Goal: Task Accomplishment & Management: Manage account settings

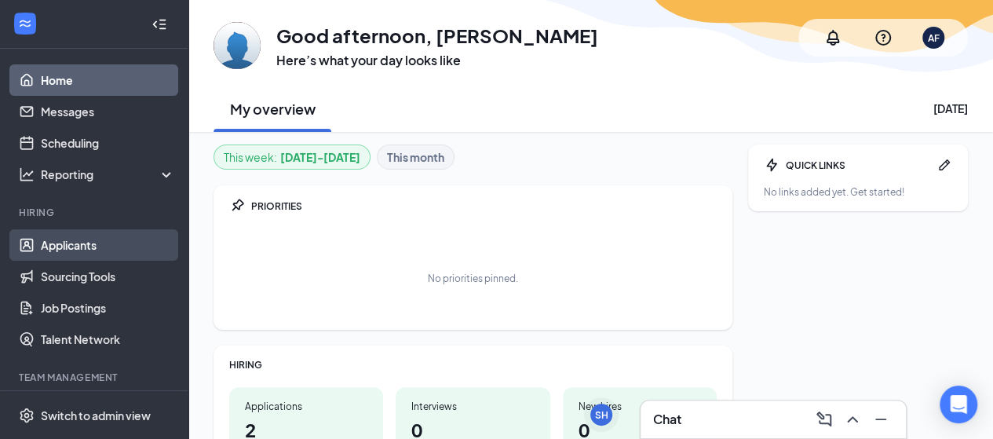
click at [89, 250] on link "Applicants" at bounding box center [108, 244] width 134 height 31
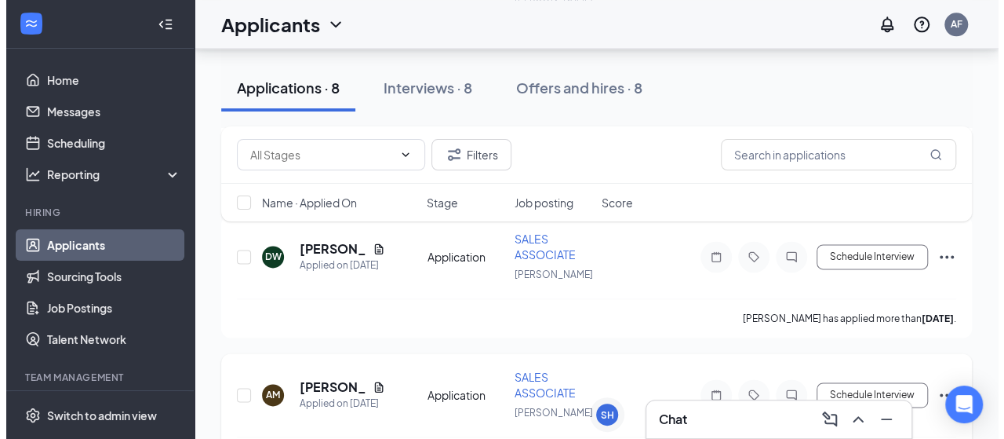
scroll to position [883, 0]
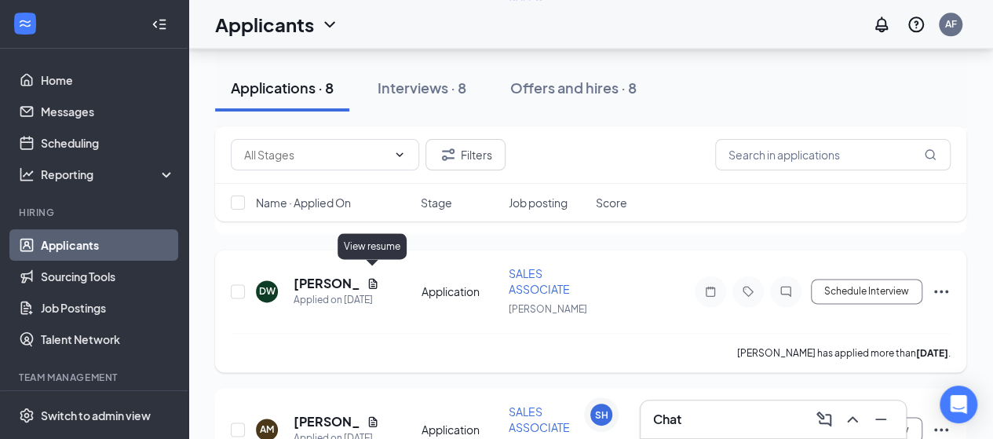
click at [374, 278] on icon "Document" at bounding box center [372, 283] width 9 height 10
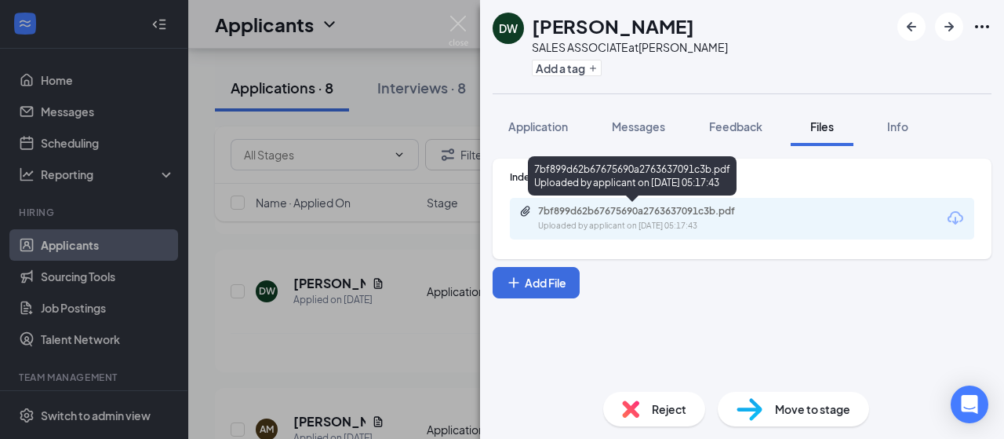
click at [613, 209] on div "7bf899d62b67675690a2763637091c3b.pdf" at bounding box center [648, 211] width 220 height 13
click at [637, 230] on div "Uploaded by applicant on [DATE] 05:17:43" at bounding box center [655, 226] width 235 height 13
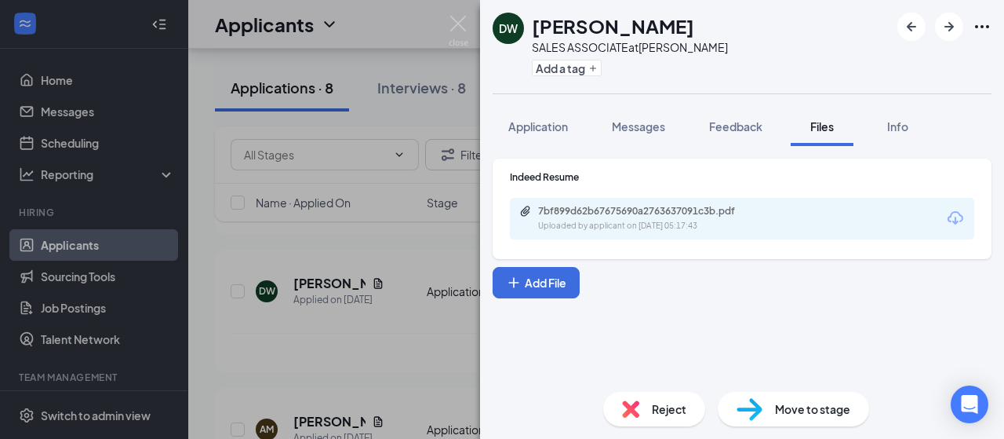
click at [635, 402] on img at bounding box center [630, 408] width 17 height 17
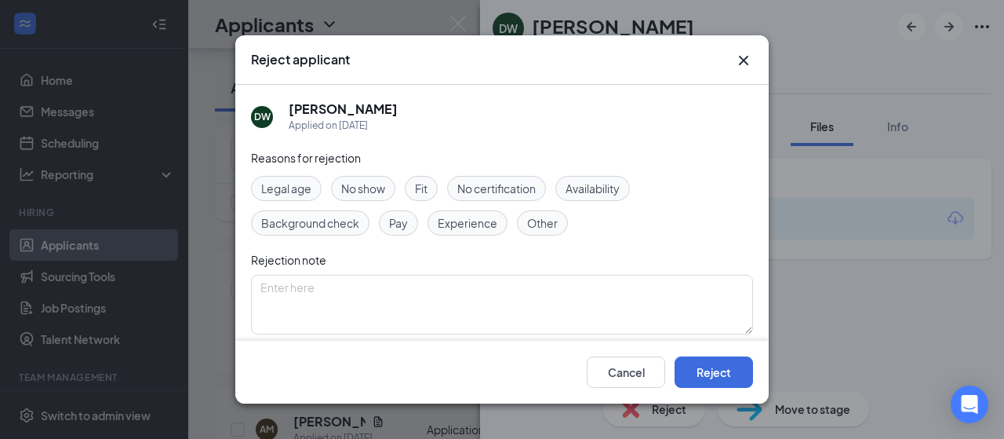
click at [499, 226] on div "Experience" at bounding box center [468, 222] width 80 height 25
click at [696, 370] on button "Reject" at bounding box center [714, 371] width 78 height 31
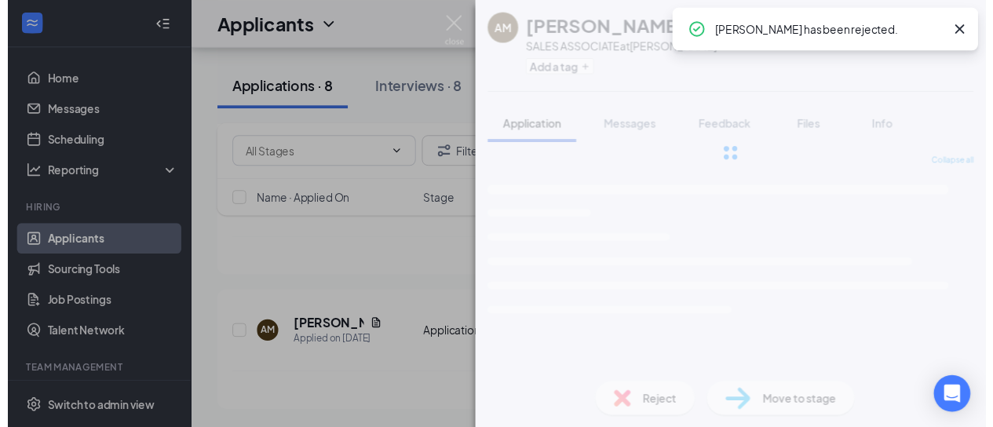
scroll to position [825, 0]
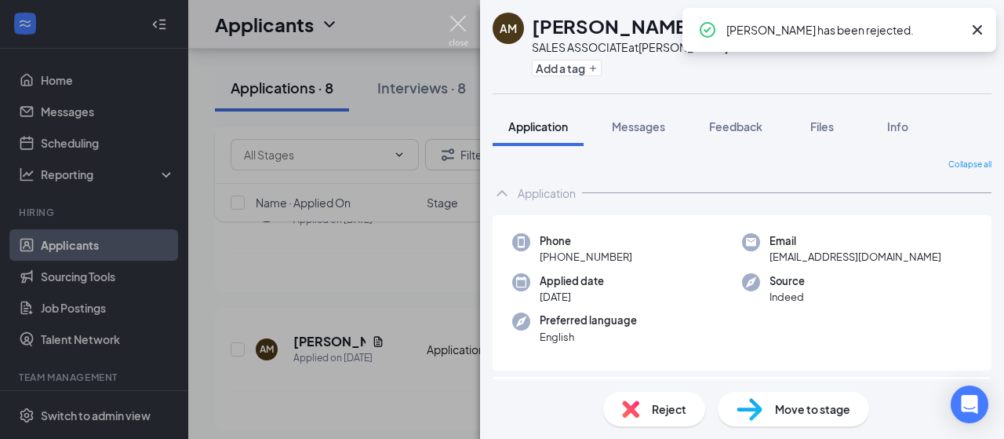
click at [460, 26] on img at bounding box center [459, 31] width 20 height 31
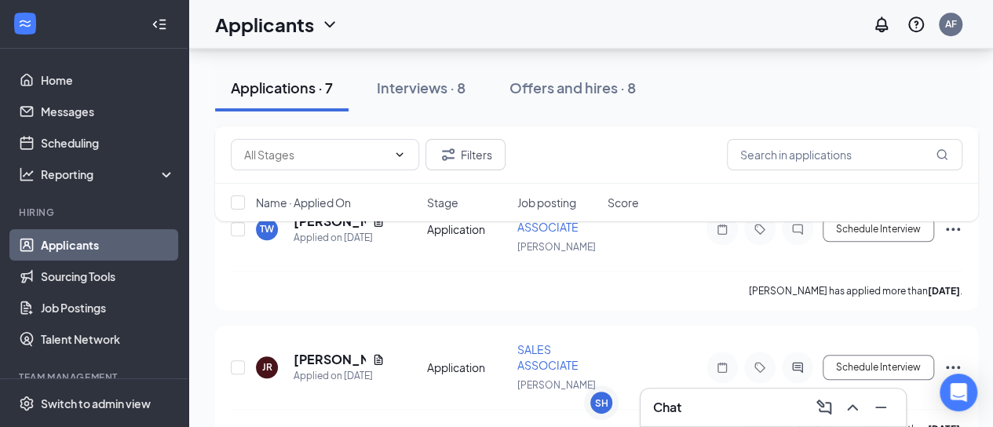
scroll to position [668, 0]
click at [378, 354] on icon "Document" at bounding box center [378, 360] width 13 height 13
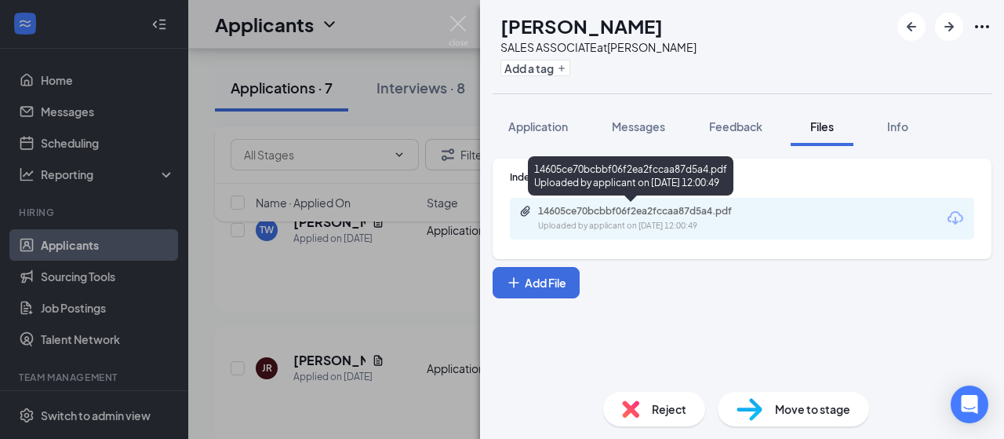
click at [598, 221] on div "Uploaded by applicant on Sep 12, 2025 at 12:00:49" at bounding box center [655, 226] width 235 height 13
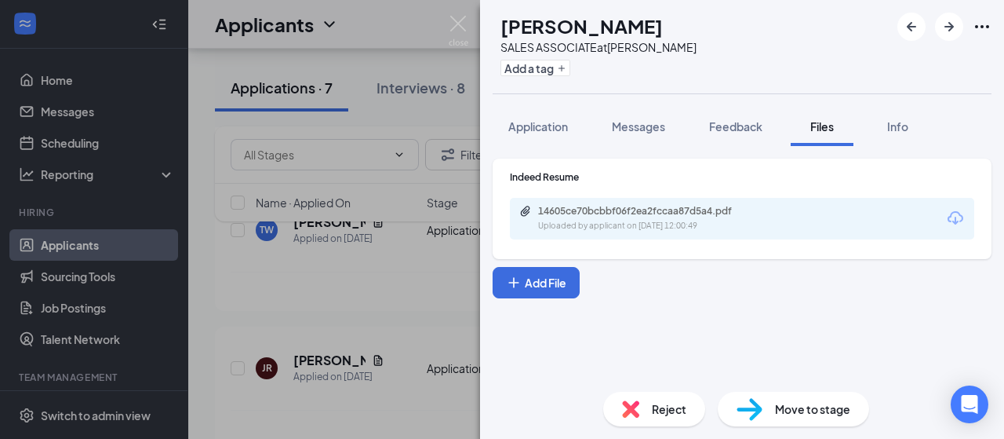
click at [766, 409] on div "Move to stage" at bounding box center [793, 409] width 151 height 35
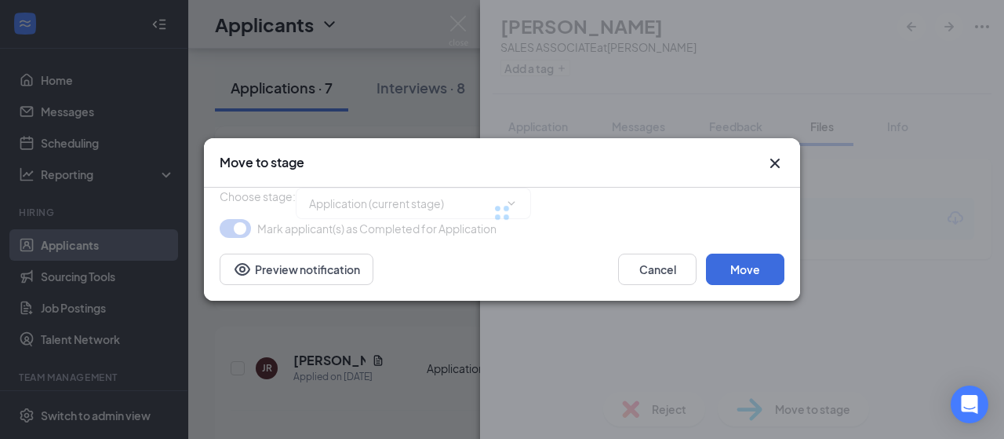
type input "Onsite Interview (next stage)"
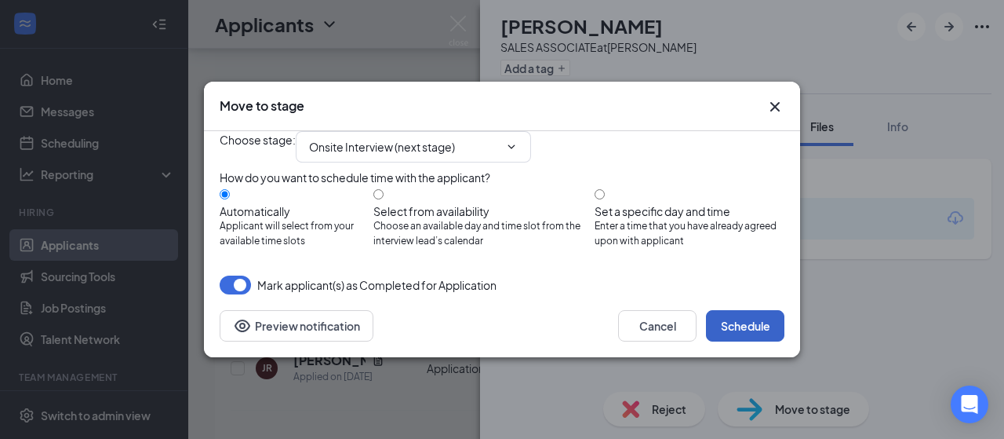
click at [738, 341] on button "Schedule" at bounding box center [745, 325] width 78 height 31
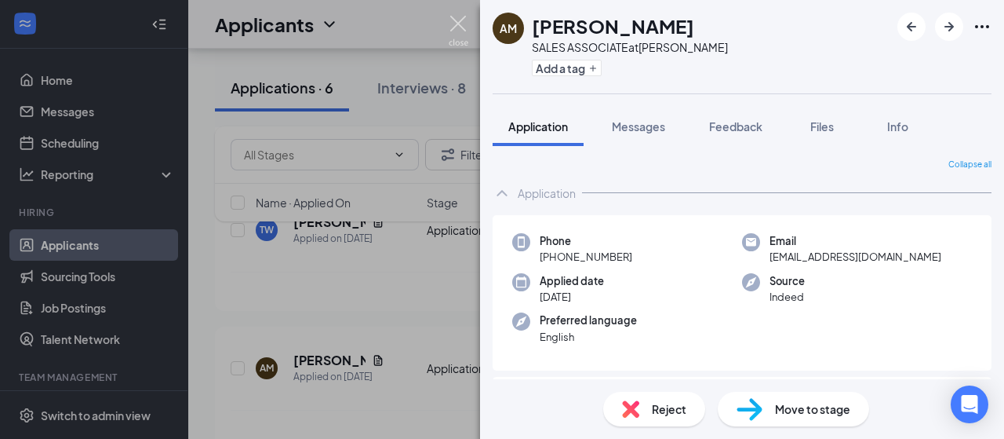
click at [454, 21] on img at bounding box center [459, 31] width 20 height 31
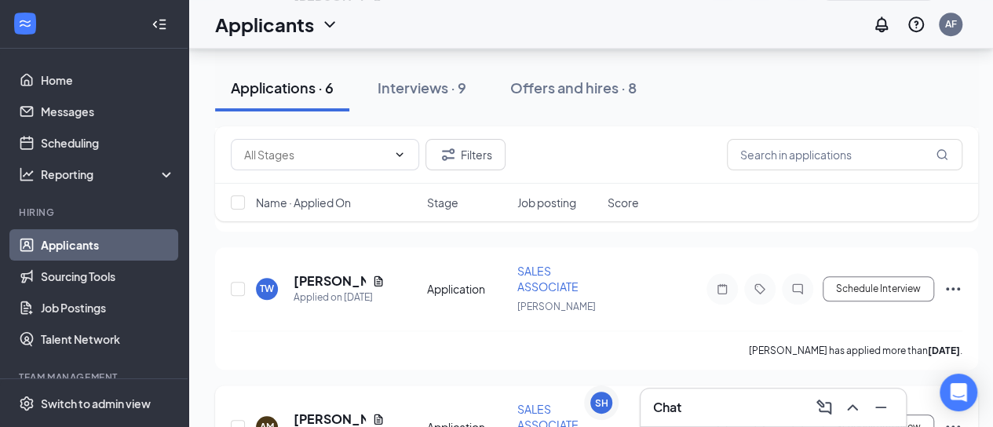
scroll to position [511, 0]
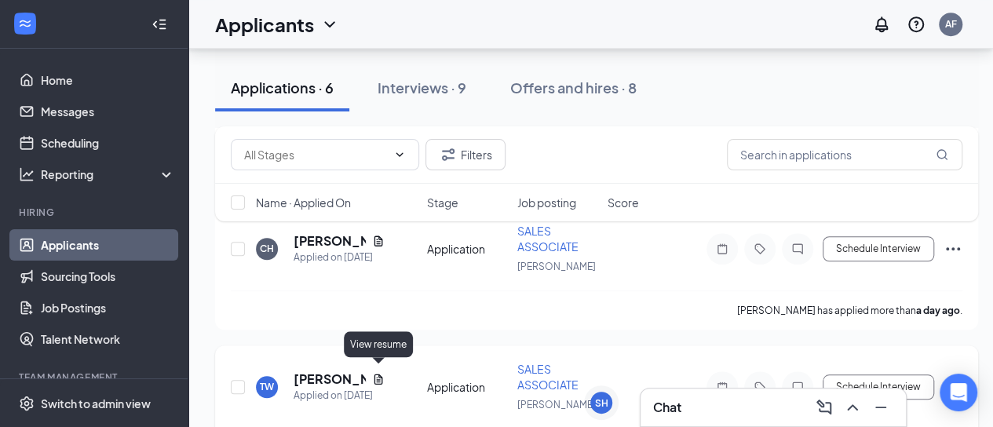
click at [374, 374] on icon "Document" at bounding box center [378, 379] width 9 height 10
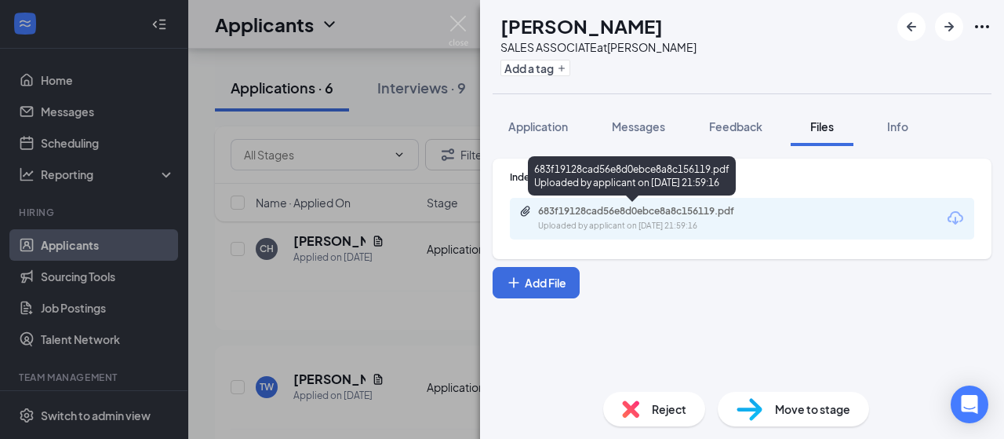
click at [690, 212] on div "683f19128cad56e8d0ebce8a8c156119.pdf" at bounding box center [648, 211] width 220 height 13
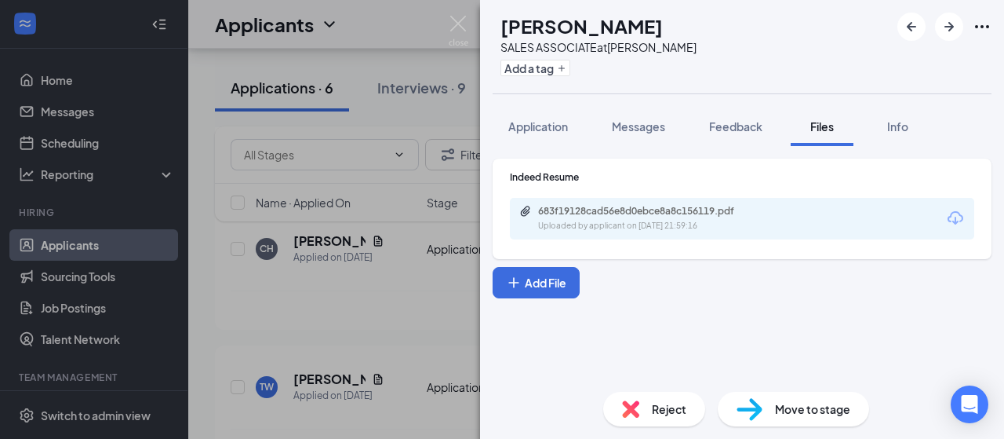
click at [453, 14] on div "TW [PERSON_NAME] SALES ASSOCIATE at [PERSON_NAME] Add a tag Application Message…" at bounding box center [502, 219] width 1004 height 439
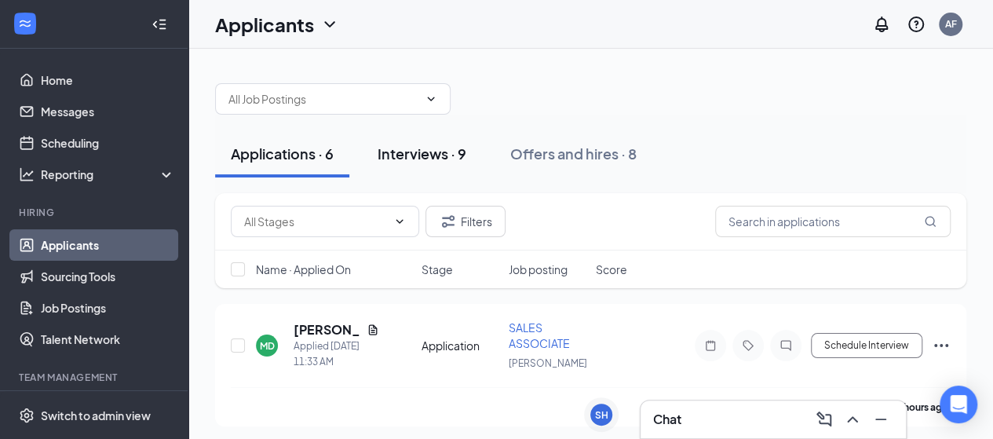
click at [439, 157] on div "Interviews · 9" at bounding box center [421, 154] width 89 height 20
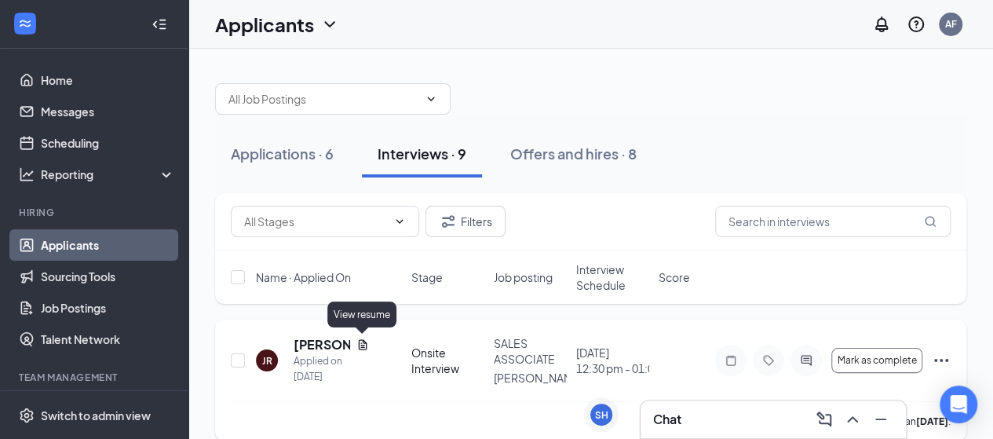
click at [363, 345] on icon "Document" at bounding box center [362, 344] width 13 height 13
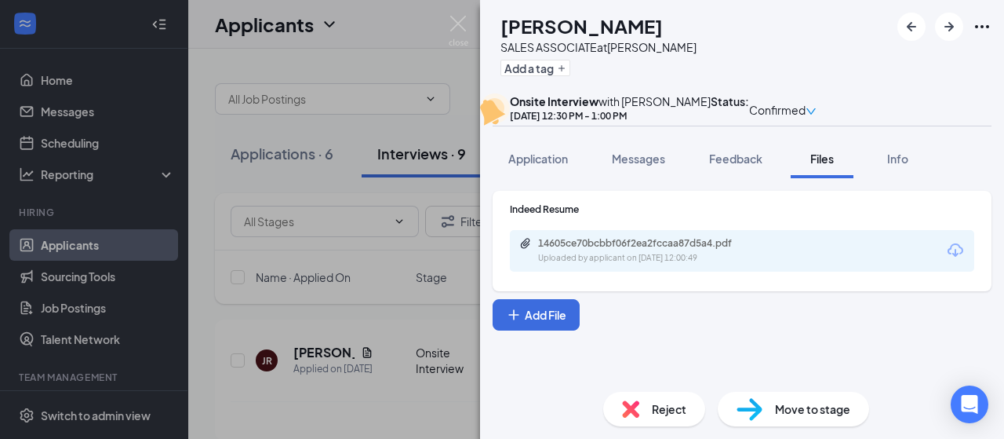
click at [585, 270] on div "14605ce70bcbbf06f2ea2fccaa87d5a4.pdf Uploaded by applicant on Sep 12, 2025 at 1…" at bounding box center [742, 251] width 465 height 42
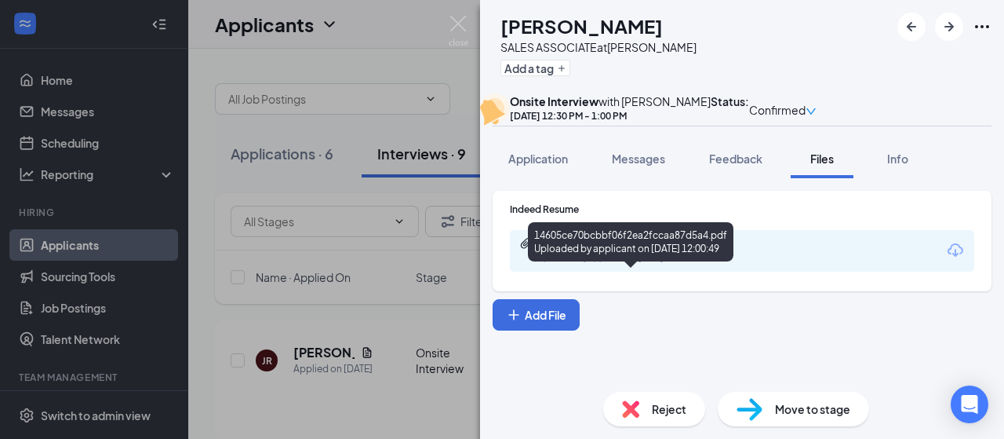
click at [584, 250] on div "14605ce70bcbbf06f2ea2fccaa87d5a4.pdf" at bounding box center [648, 243] width 220 height 13
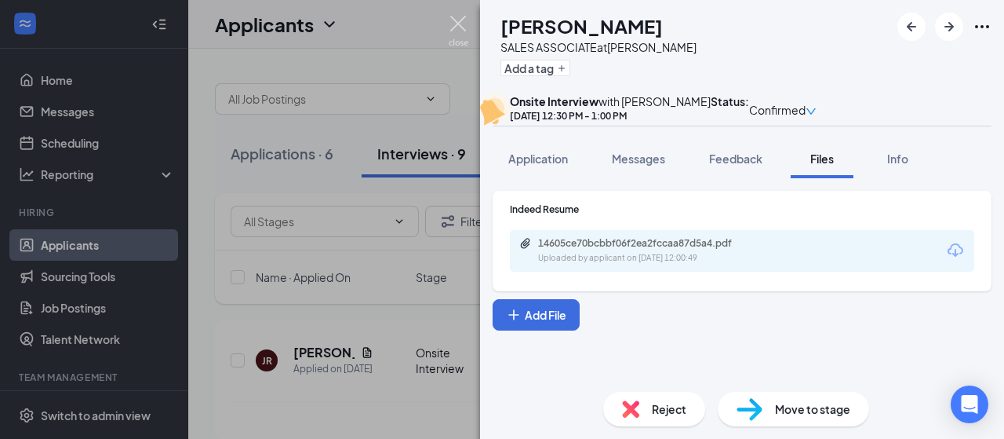
click at [457, 24] on img at bounding box center [459, 31] width 20 height 31
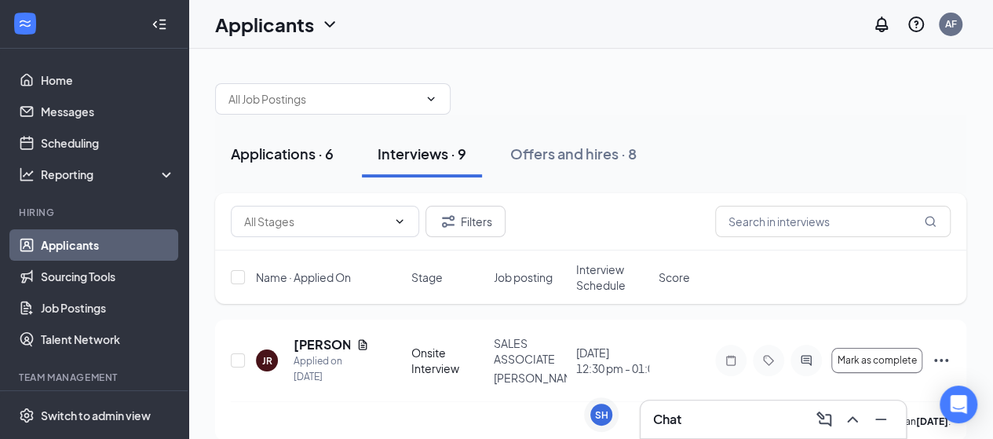
click at [276, 151] on div "Applications · 6" at bounding box center [282, 154] width 103 height 20
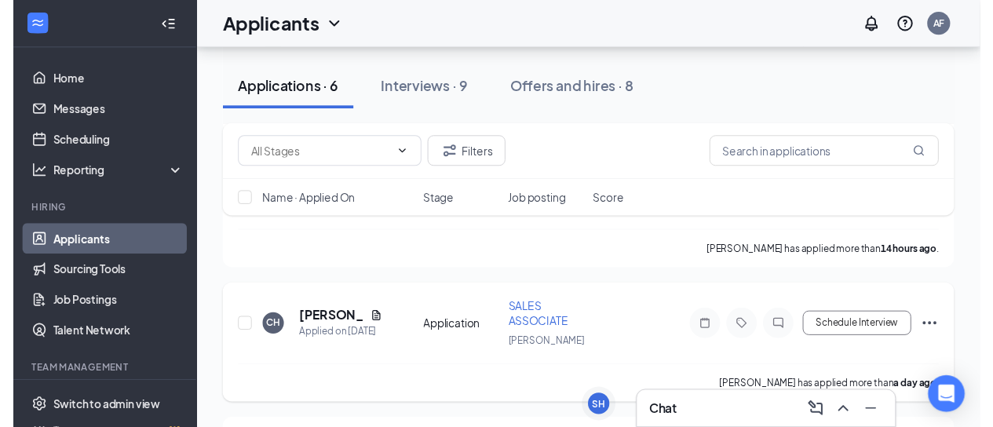
scroll to position [392, 0]
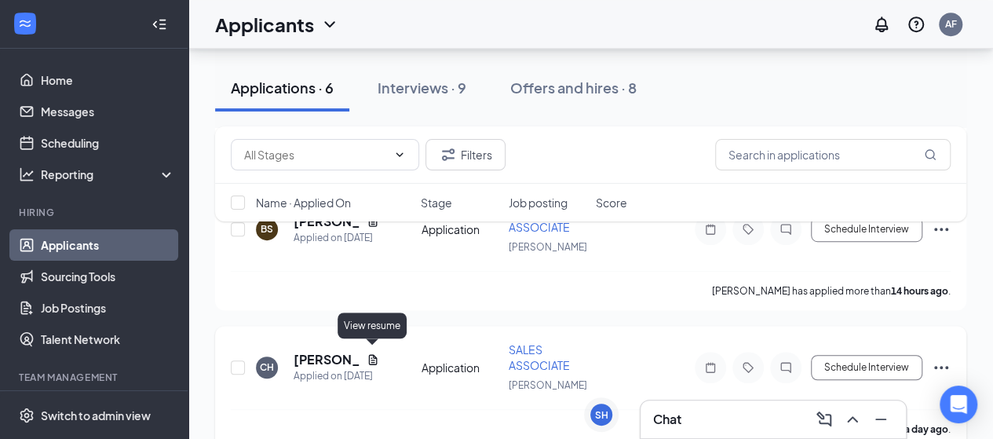
click at [370, 357] on icon "Document" at bounding box center [372, 359] width 13 height 13
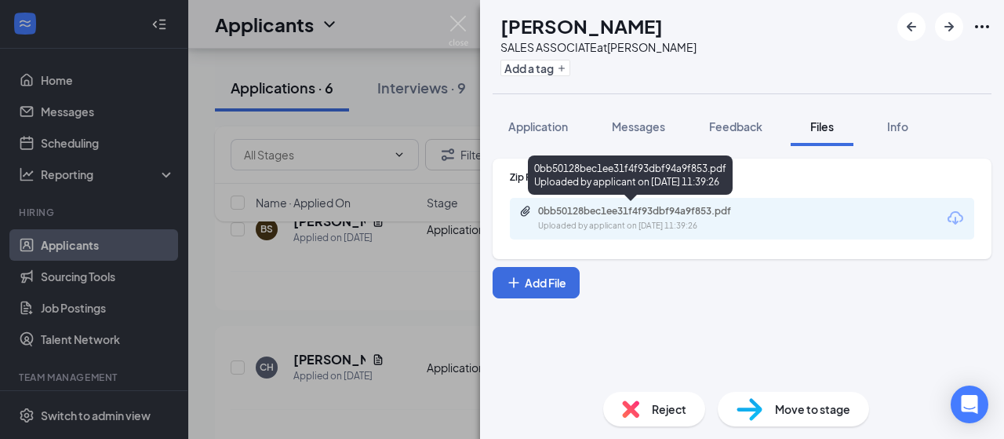
click at [560, 210] on div "0bb50128bec1ee31f4f93dbf94a9f853.pdf" at bounding box center [648, 211] width 220 height 13
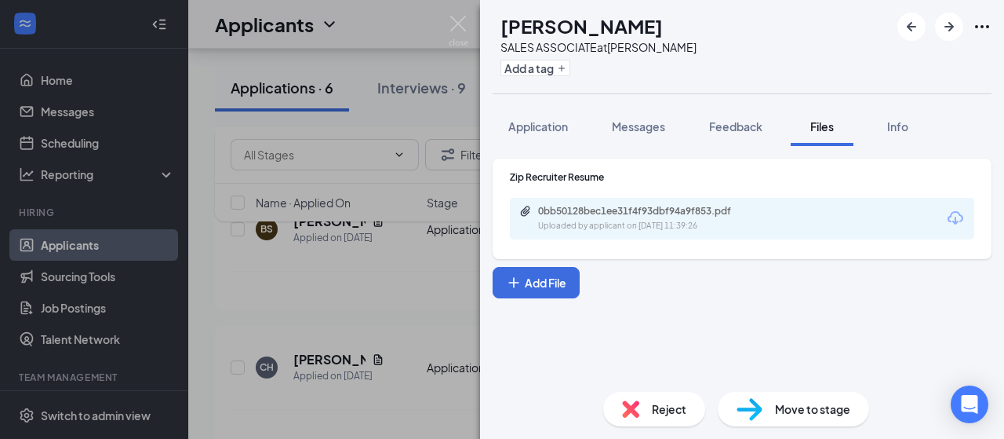
click at [785, 413] on span "Move to stage" at bounding box center [812, 408] width 75 height 17
type input "Onsite Interview (next stage)"
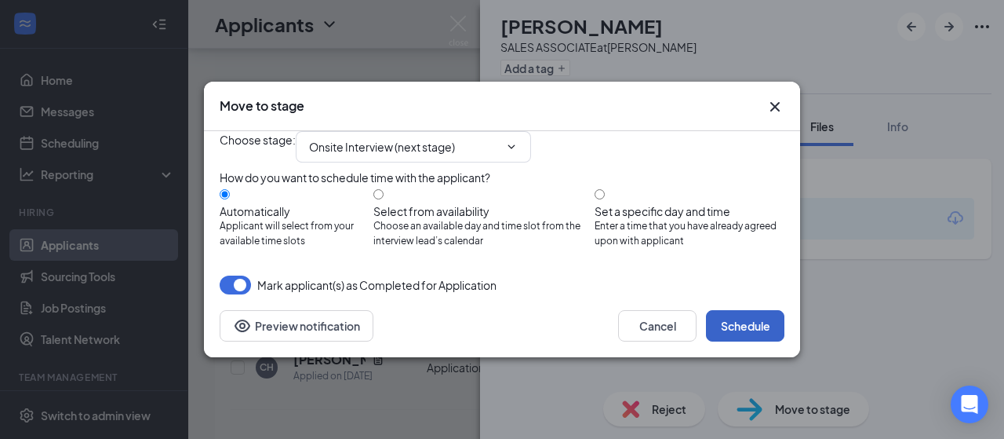
click at [742, 341] on button "Schedule" at bounding box center [745, 325] width 78 height 31
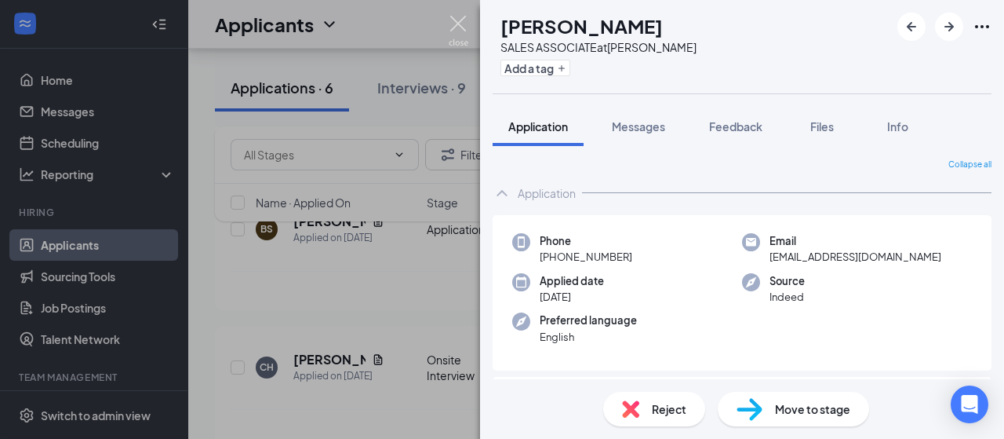
click at [458, 24] on img at bounding box center [459, 31] width 20 height 31
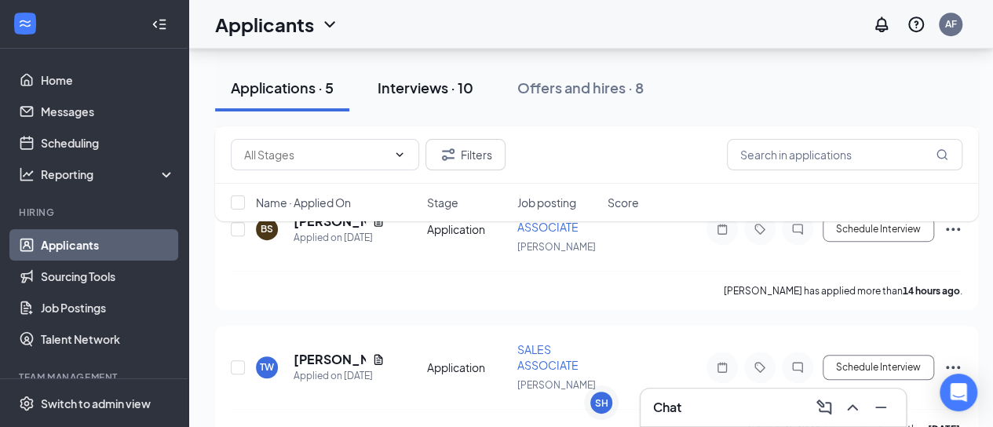
click at [441, 89] on div "Interviews · 10" at bounding box center [425, 88] width 96 height 20
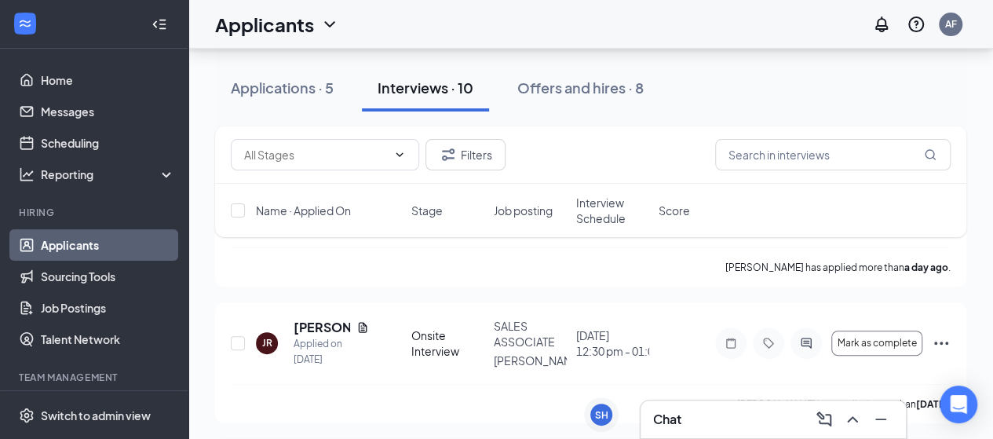
scroll to position [78, 0]
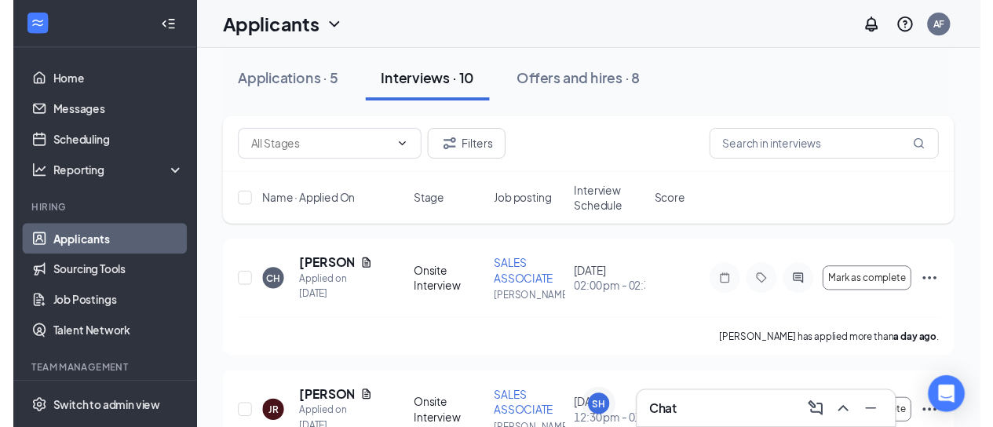
scroll to position [78, 0]
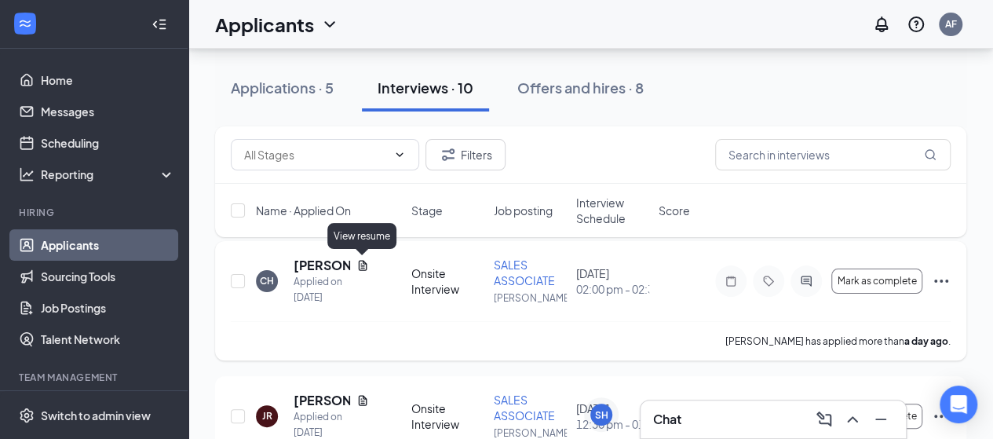
click at [361, 264] on icon "Document" at bounding box center [363, 265] width 9 height 10
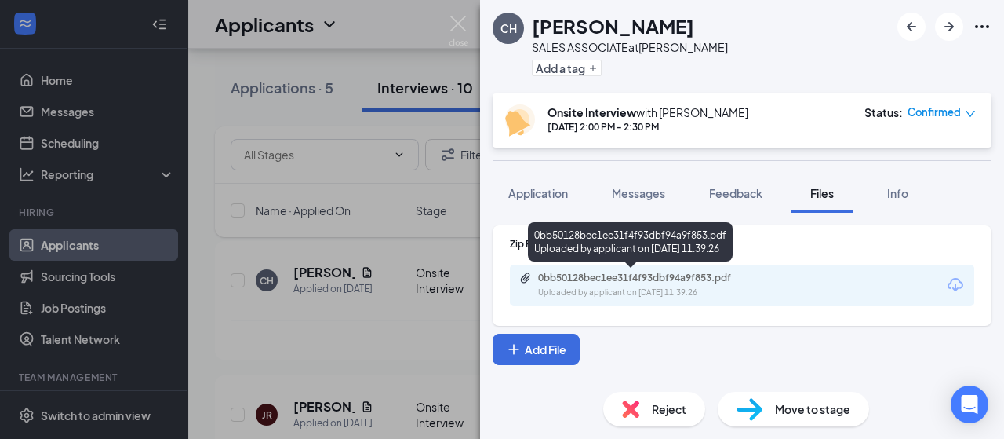
click at [592, 288] on div "Uploaded by applicant on [DATE] 11:39:26" at bounding box center [655, 292] width 235 height 13
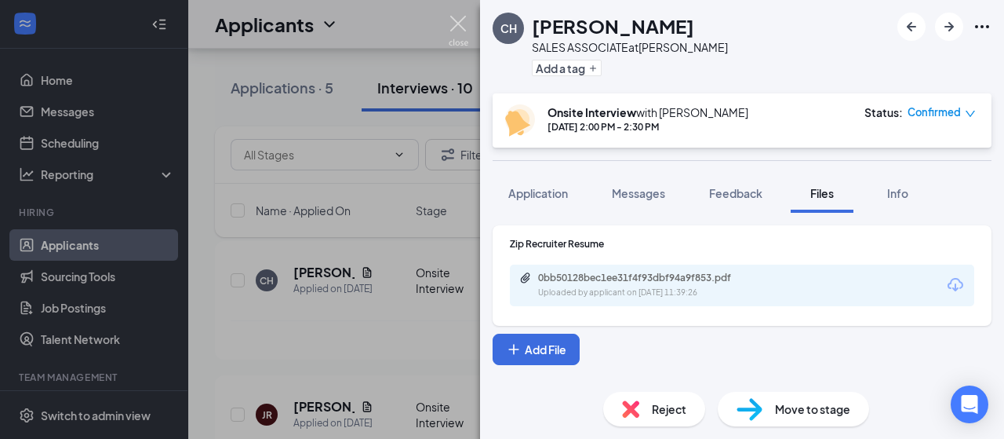
click at [458, 26] on img at bounding box center [459, 31] width 20 height 31
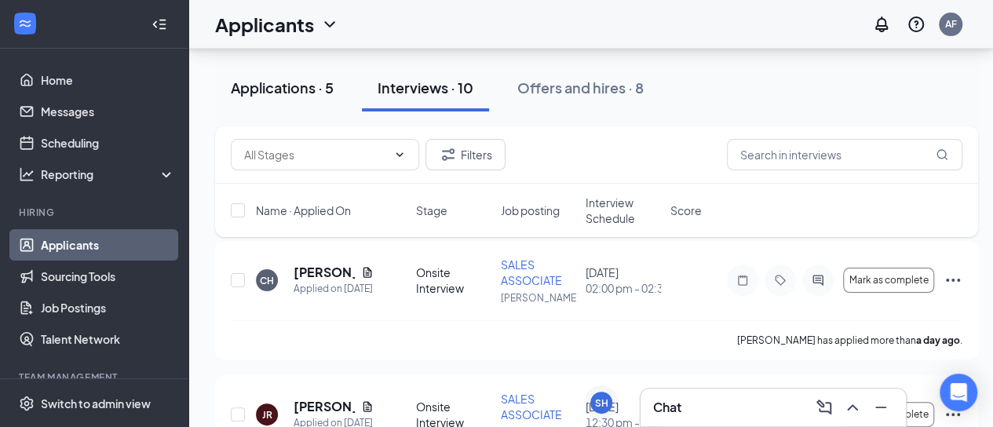
click at [280, 79] on div "Applications · 5" at bounding box center [282, 88] width 103 height 20
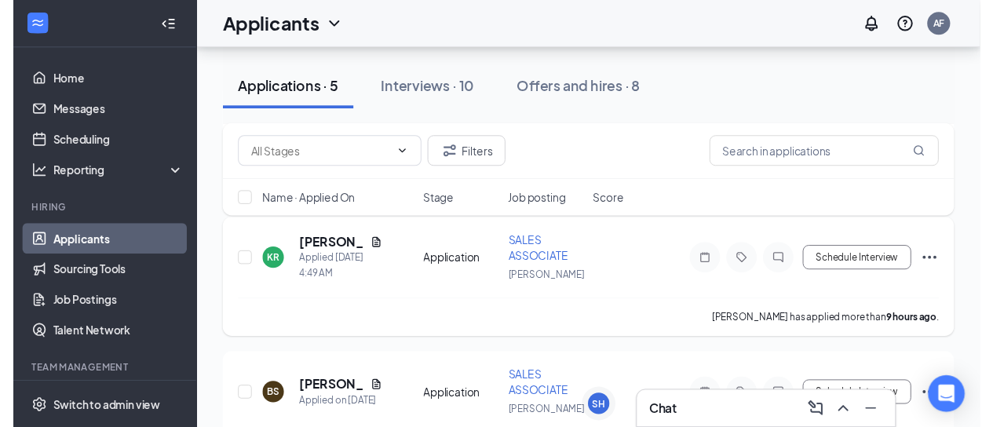
scroll to position [314, 0]
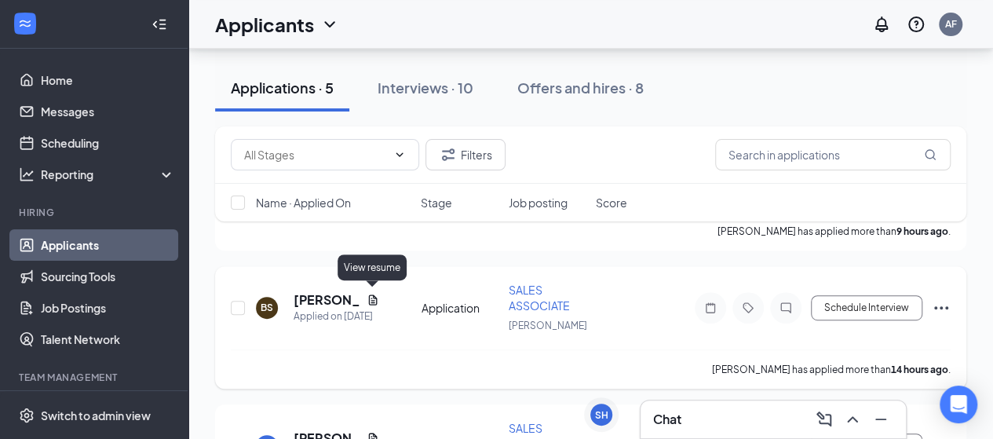
click at [372, 296] on icon "Document" at bounding box center [372, 299] width 9 height 10
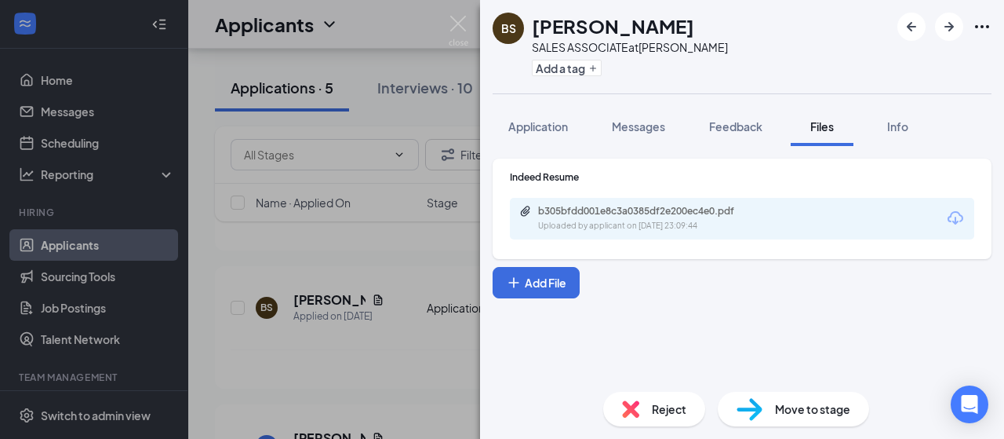
click at [601, 221] on div "Uploaded by applicant on [DATE] 23:09:44" at bounding box center [655, 226] width 235 height 13
click at [682, 417] on span "Reject" at bounding box center [669, 408] width 35 height 17
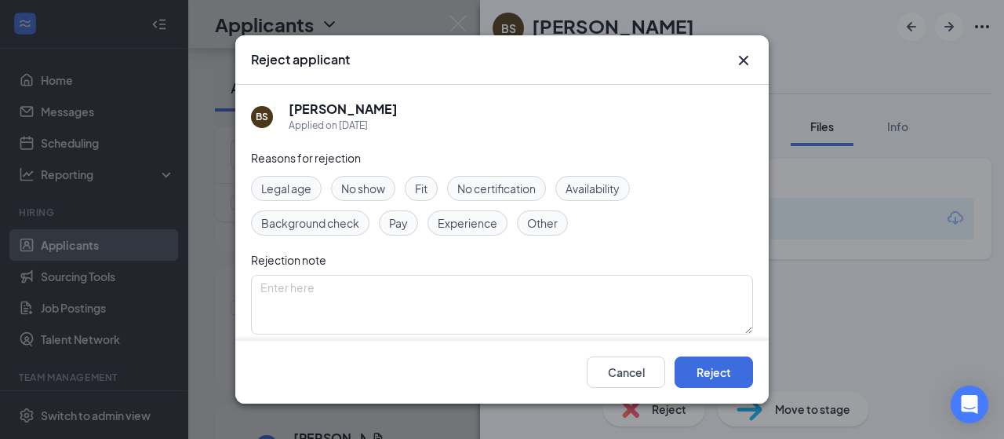
click at [468, 223] on span "Experience" at bounding box center [468, 222] width 60 height 17
click at [705, 366] on button "Reject" at bounding box center [714, 371] width 78 height 31
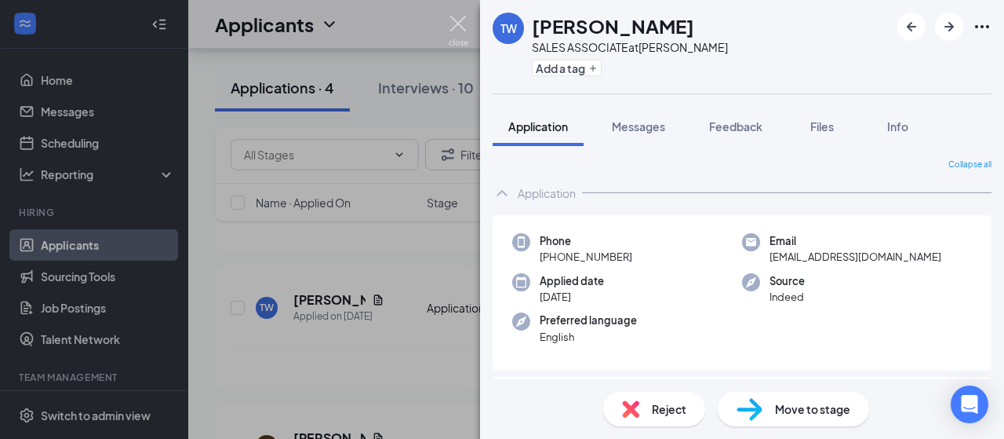
click at [453, 21] on img at bounding box center [459, 31] width 20 height 31
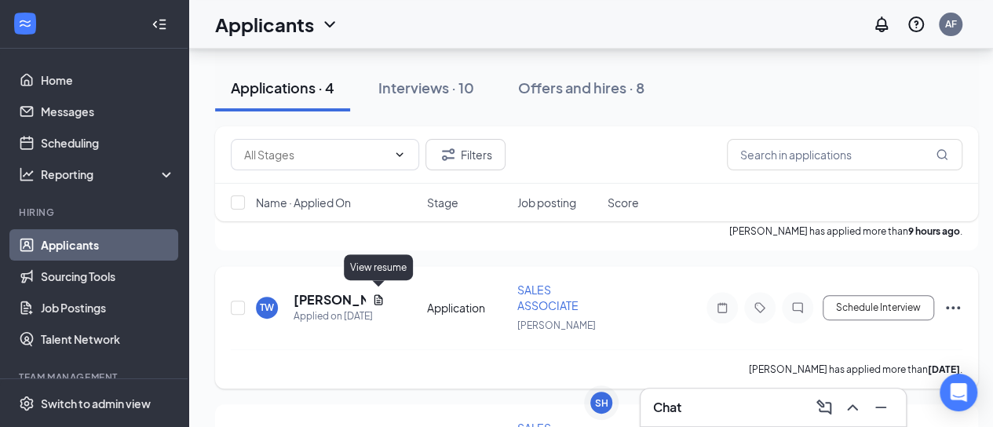
click at [377, 293] on icon "Document" at bounding box center [378, 299] width 13 height 13
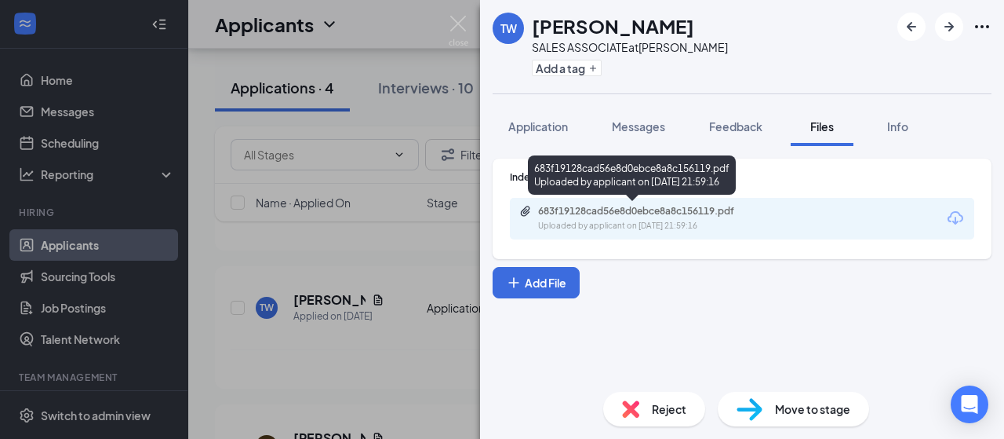
click at [603, 217] on div "683f19128cad56e8d0ebce8a8c156119.pdf Uploaded by applicant on [DATE] 21:59:16" at bounding box center [647, 218] width 254 height 27
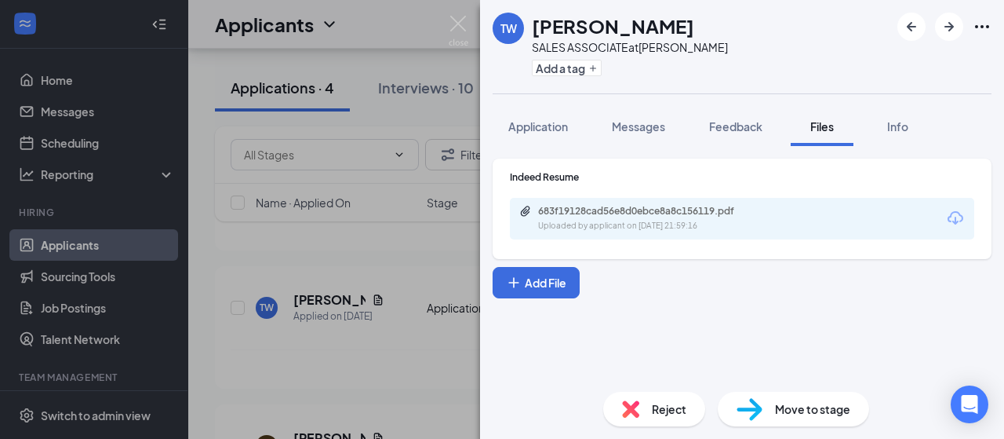
click at [654, 410] on span "Reject" at bounding box center [669, 408] width 35 height 17
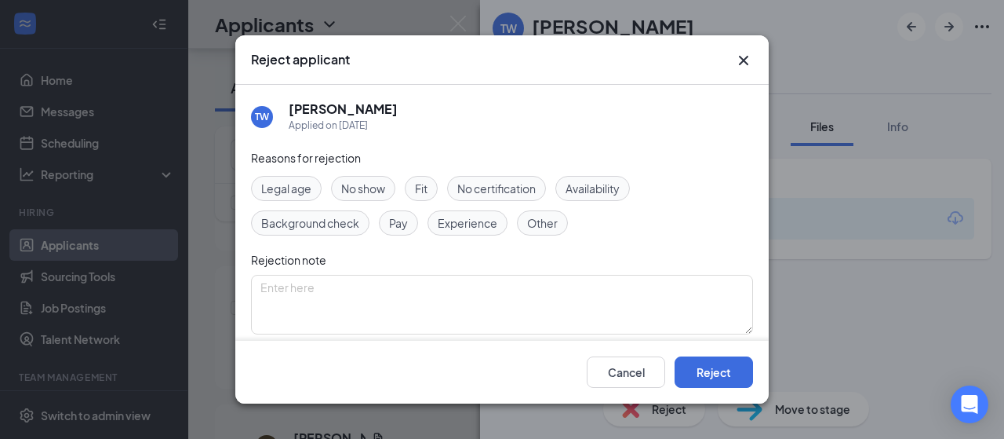
click at [458, 216] on span "Experience" at bounding box center [468, 222] width 60 height 17
click at [703, 380] on button "Reject" at bounding box center [714, 371] width 78 height 31
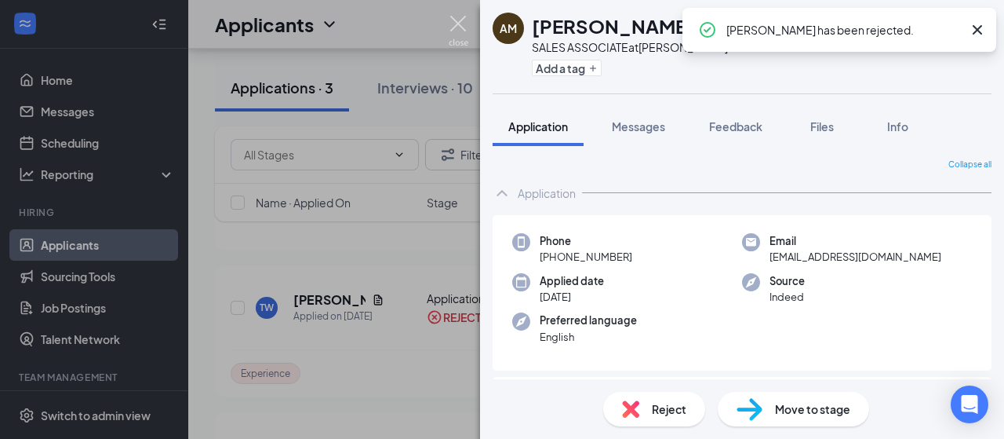
click at [456, 21] on img at bounding box center [459, 31] width 20 height 31
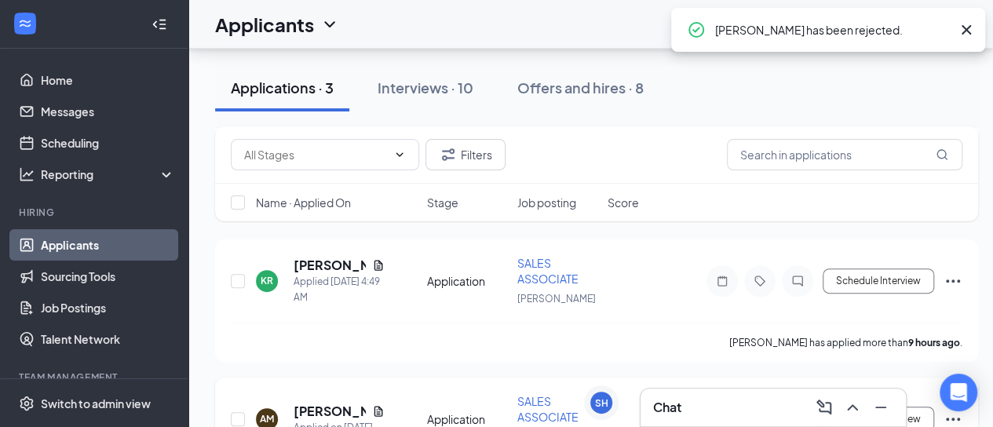
scroll to position [133, 0]
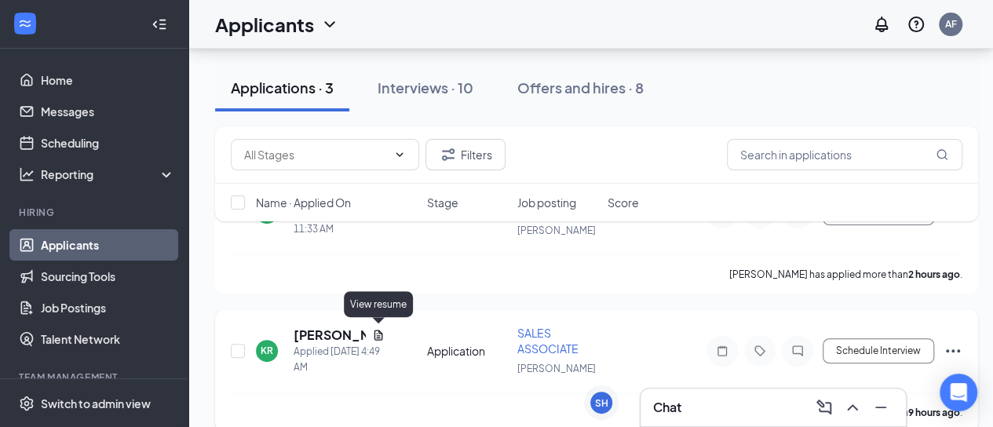
click at [381, 329] on icon "Document" at bounding box center [378, 335] width 13 height 13
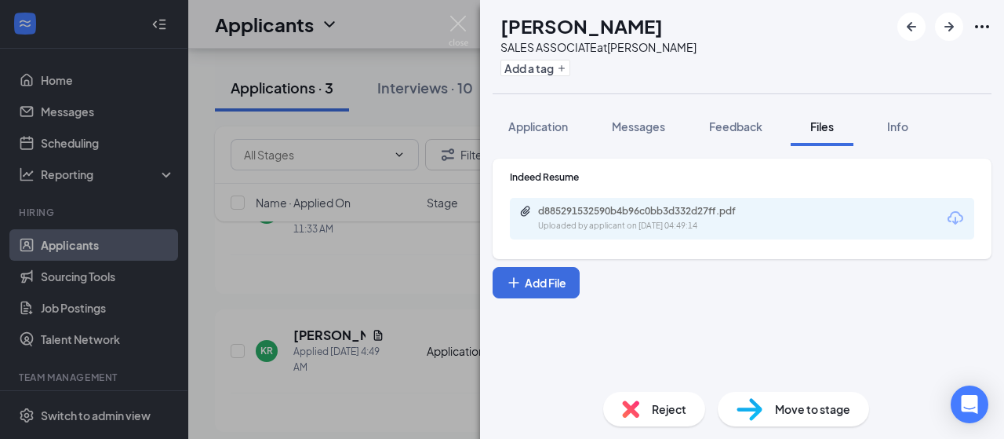
click at [570, 232] on div "d885291532590b4b96c0bb3d332d27ff.pdf Uploaded by applicant on [DATE] 04:49:14" at bounding box center [742, 219] width 465 height 42
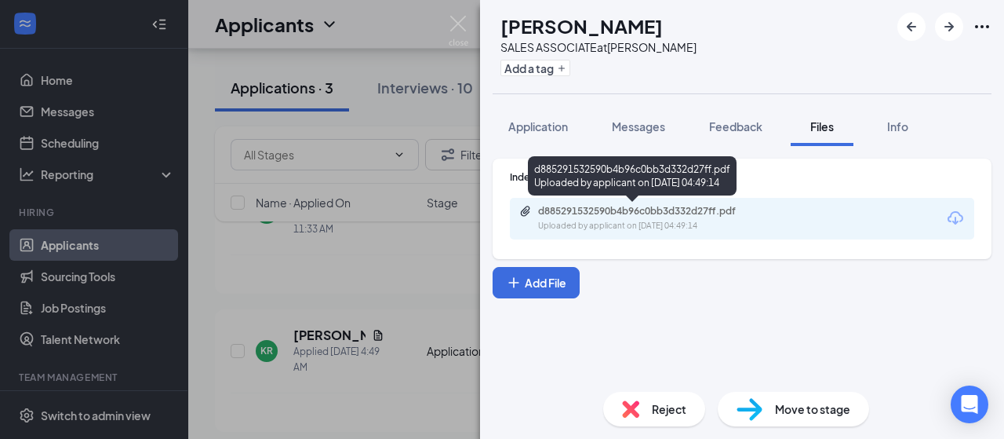
click at [589, 215] on div "d885291532590b4b96c0bb3d332d27ff.pdf" at bounding box center [648, 211] width 220 height 13
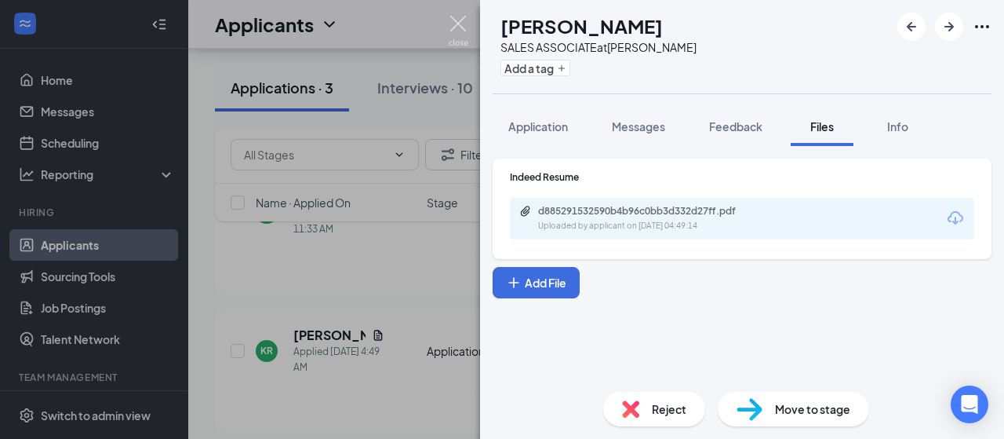
click at [455, 29] on img at bounding box center [459, 31] width 20 height 31
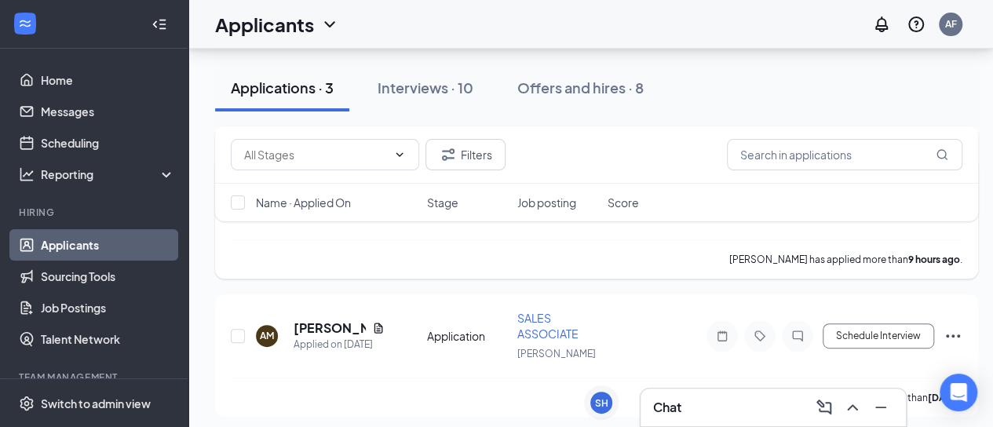
scroll to position [290, 0]
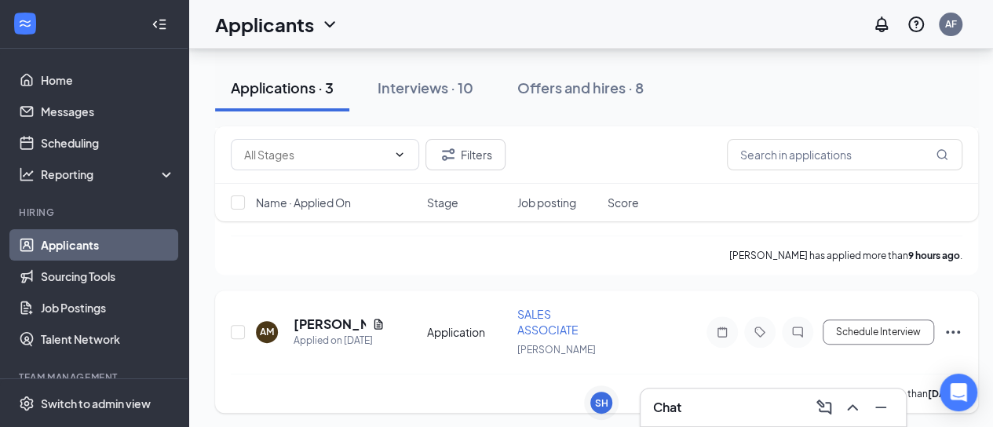
drag, startPoint x: 802, startPoint y: 328, endPoint x: 735, endPoint y: 349, distance: 70.7
click at [735, 349] on div "AM [PERSON_NAME] Applied on [DATE] Application SALES ASSOCIATE [PERSON_NAME] Sc…" at bounding box center [596, 339] width 731 height 67
click at [720, 327] on icon "Note" at bounding box center [722, 332] width 19 height 13
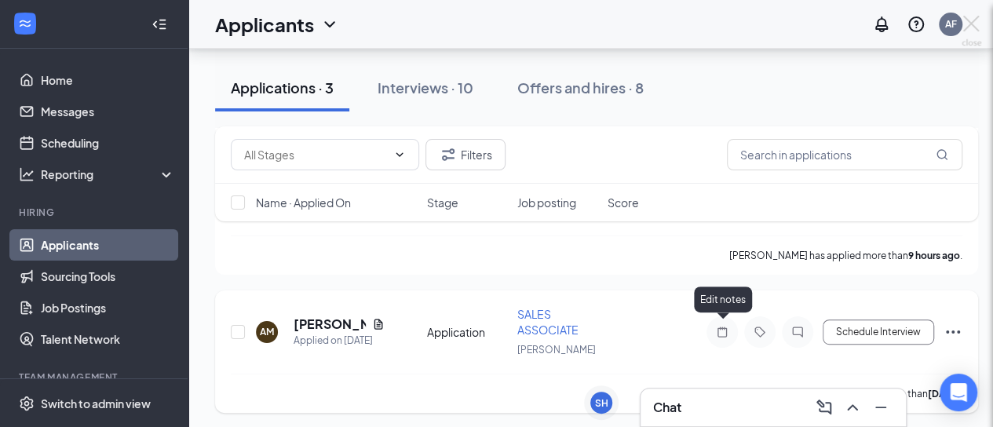
scroll to position [278, 0]
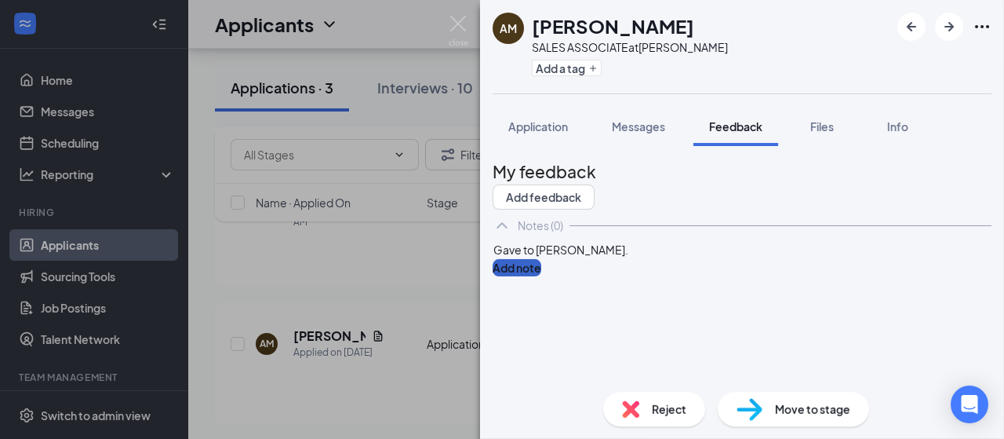
click at [541, 276] on button "Add note" at bounding box center [517, 267] width 49 height 17
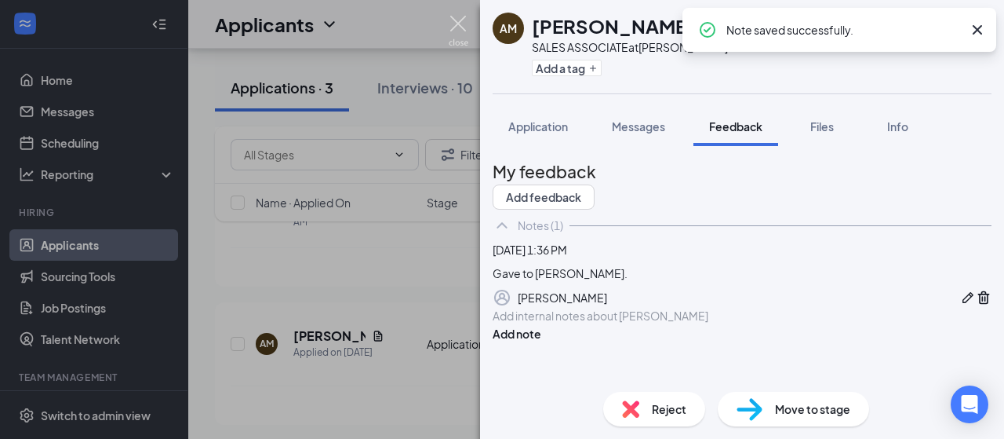
click at [457, 26] on img at bounding box center [459, 31] width 20 height 31
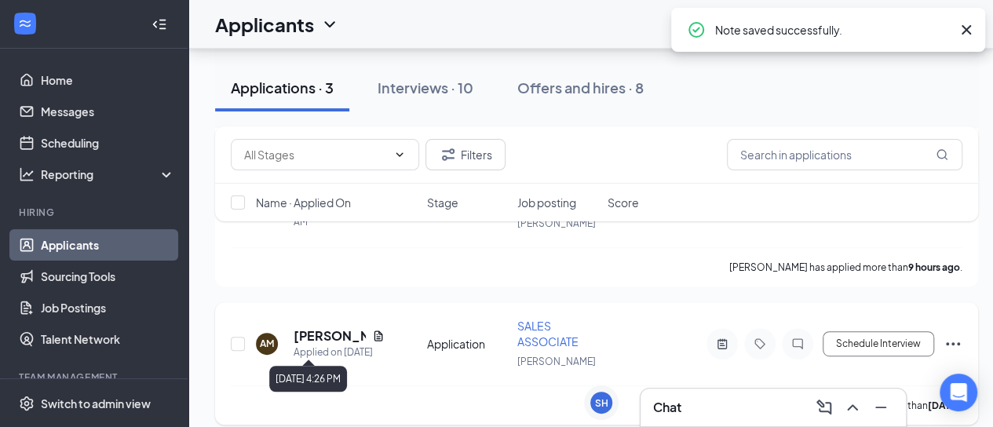
scroll to position [199, 0]
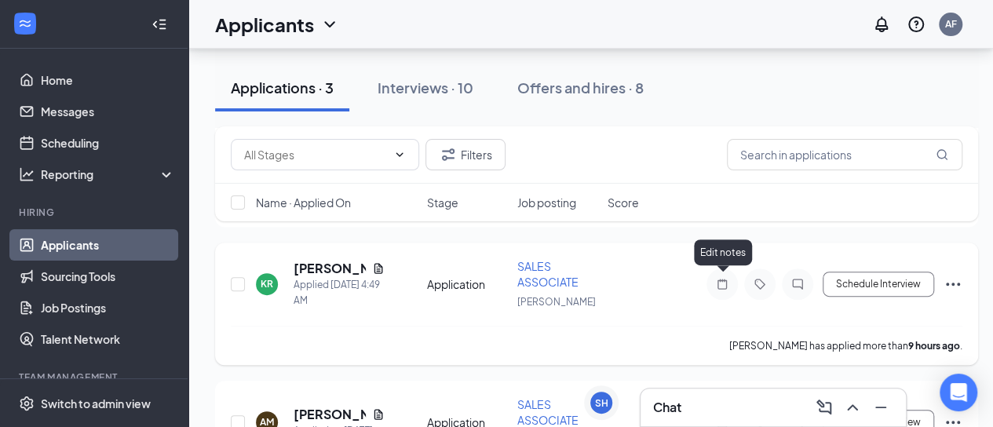
click at [722, 283] on icon "Note" at bounding box center [722, 284] width 19 height 13
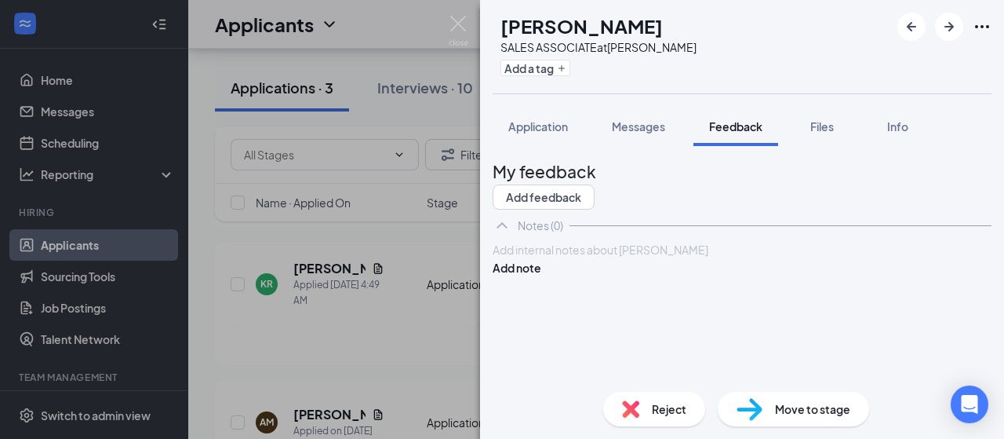
click at [671, 258] on div at bounding box center [743, 250] width 498 height 16
click at [541, 276] on button "Add note" at bounding box center [517, 267] width 49 height 17
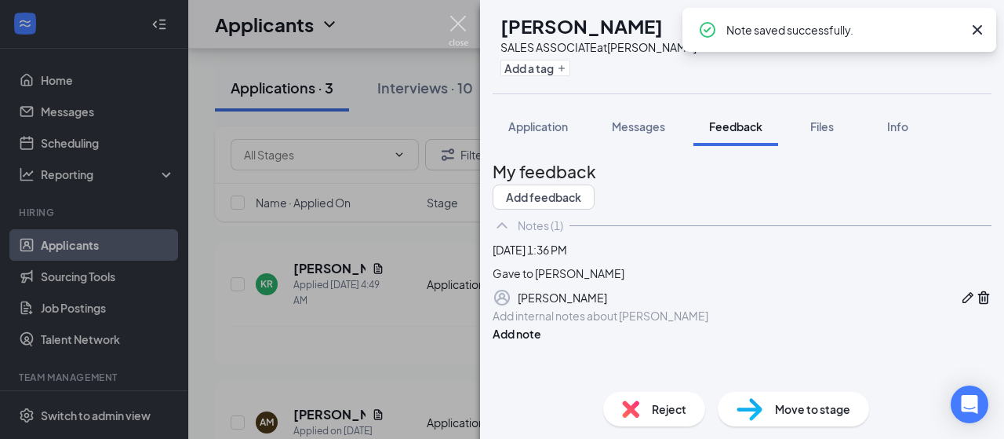
click at [458, 24] on img at bounding box center [459, 31] width 20 height 31
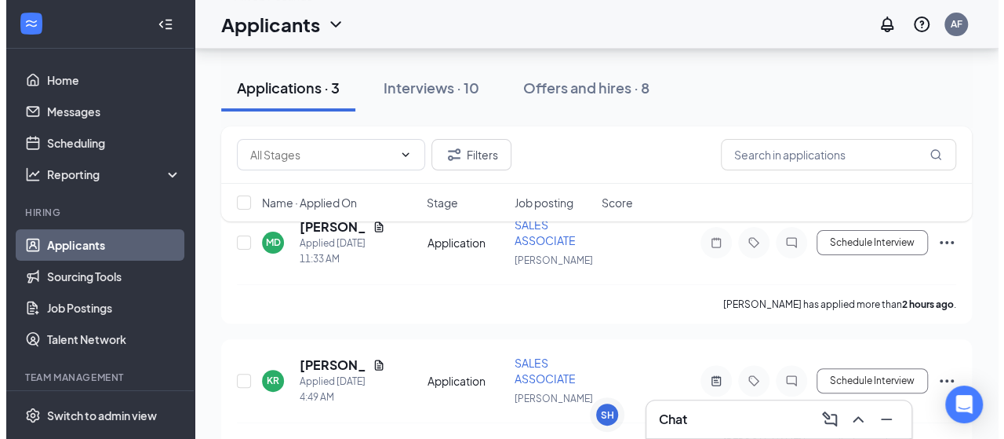
scroll to position [78, 0]
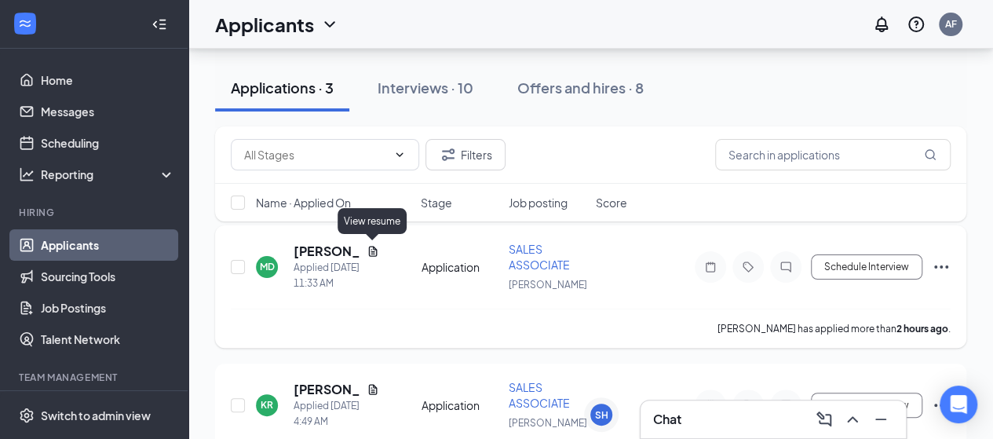
click at [372, 249] on icon "Document" at bounding box center [372, 251] width 13 height 13
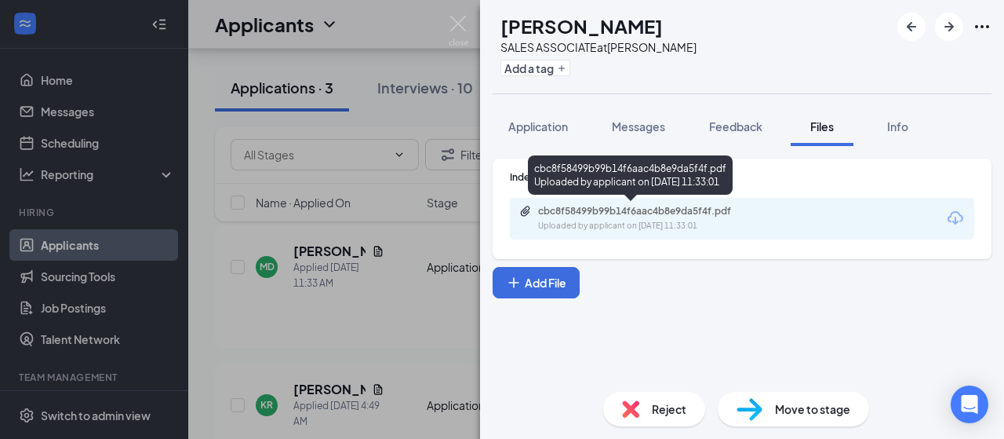
click at [625, 224] on div "Uploaded by applicant on [DATE] 11:33:01" at bounding box center [655, 226] width 235 height 13
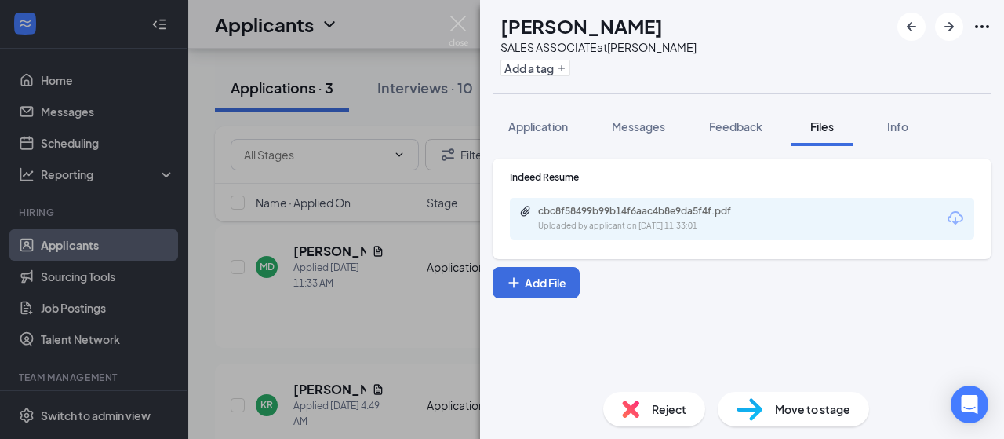
click at [753, 399] on img at bounding box center [750, 409] width 26 height 23
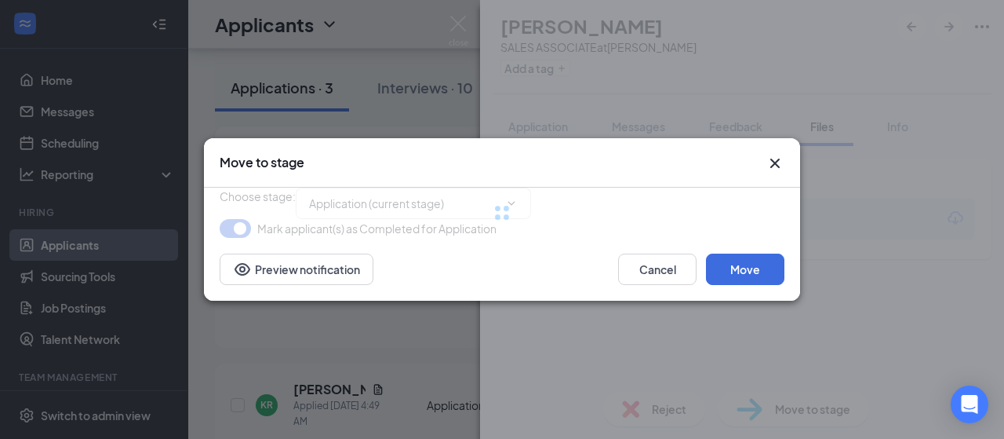
type input "Onsite Interview (next stage)"
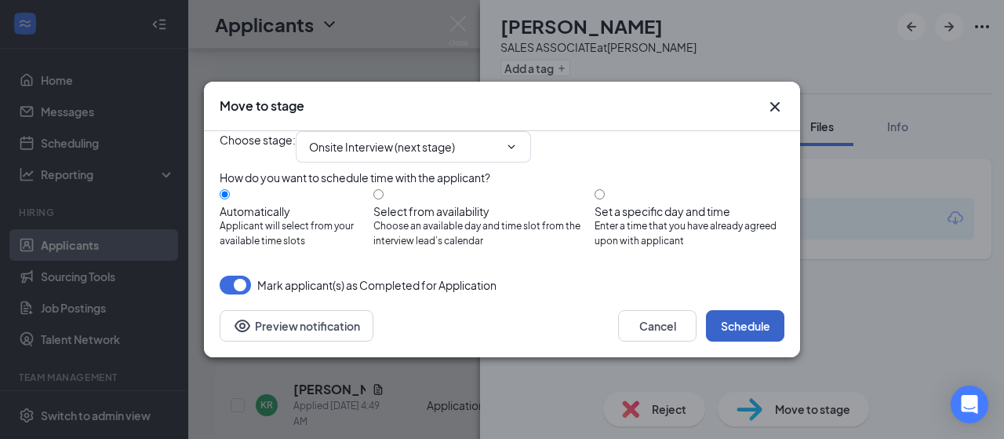
click at [767, 341] on button "Schedule" at bounding box center [745, 325] width 78 height 31
